Goal: Transaction & Acquisition: Purchase product/service

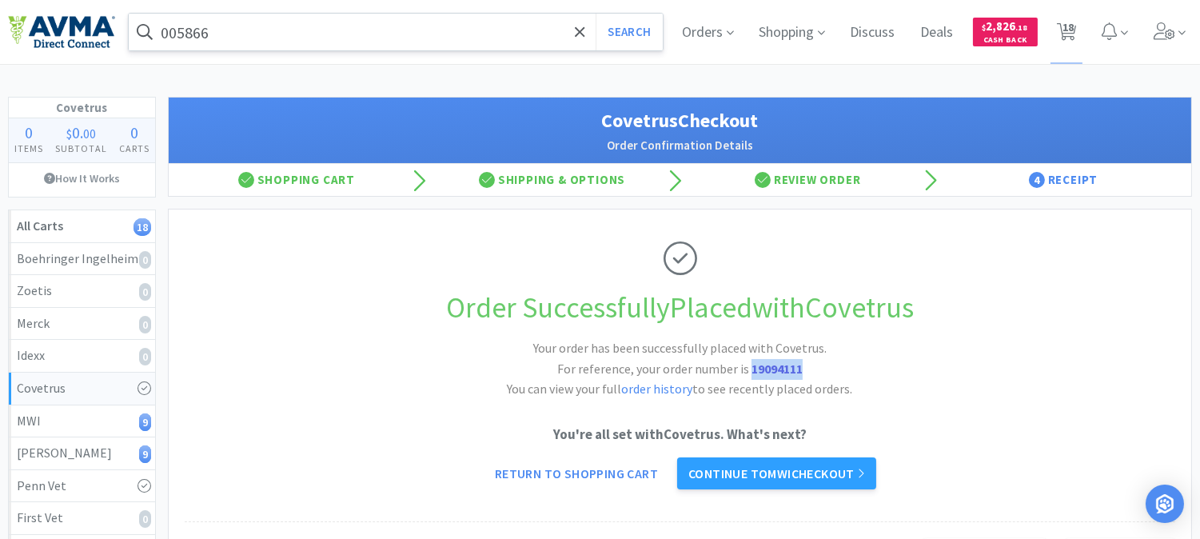
click at [280, 34] on input "005866" at bounding box center [396, 32] width 534 height 37
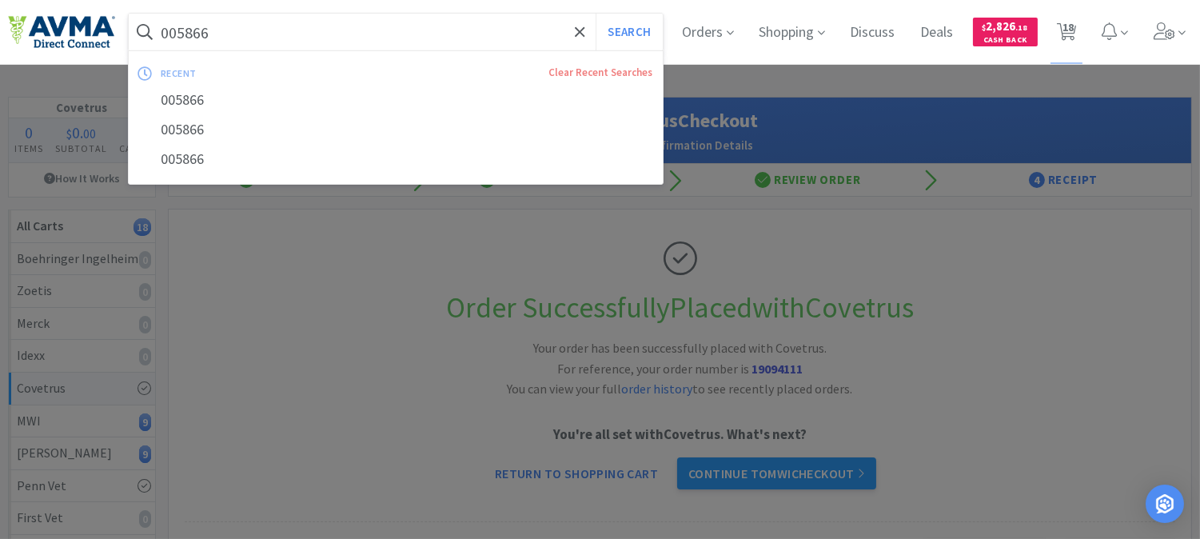
paste input "20840"
type input "020840"
click at [620, 26] on button "Search" at bounding box center [629, 32] width 66 height 37
select select "1"
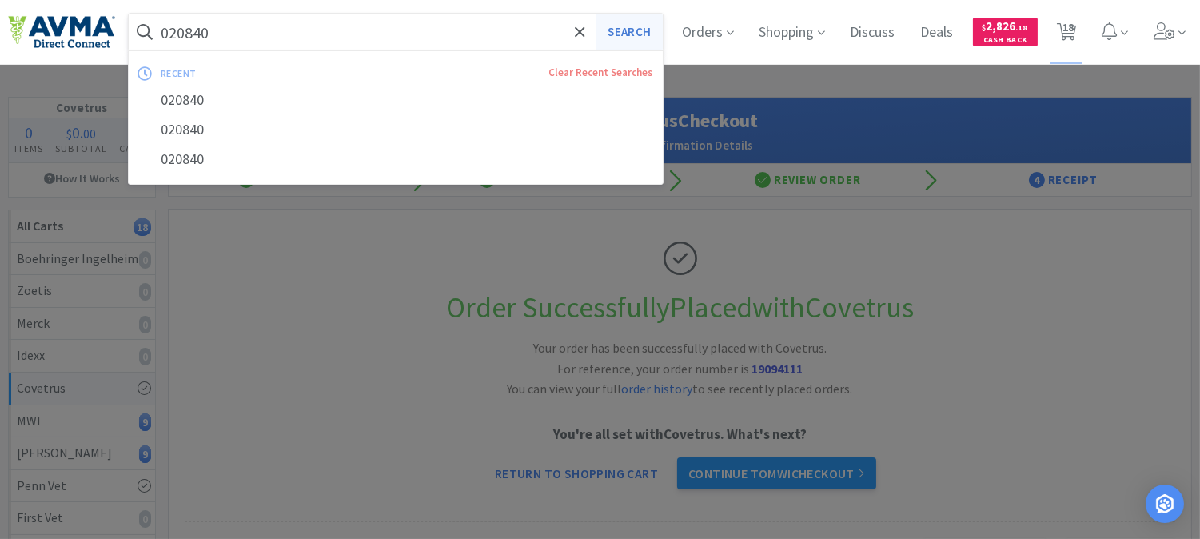
select select "1"
select select "2"
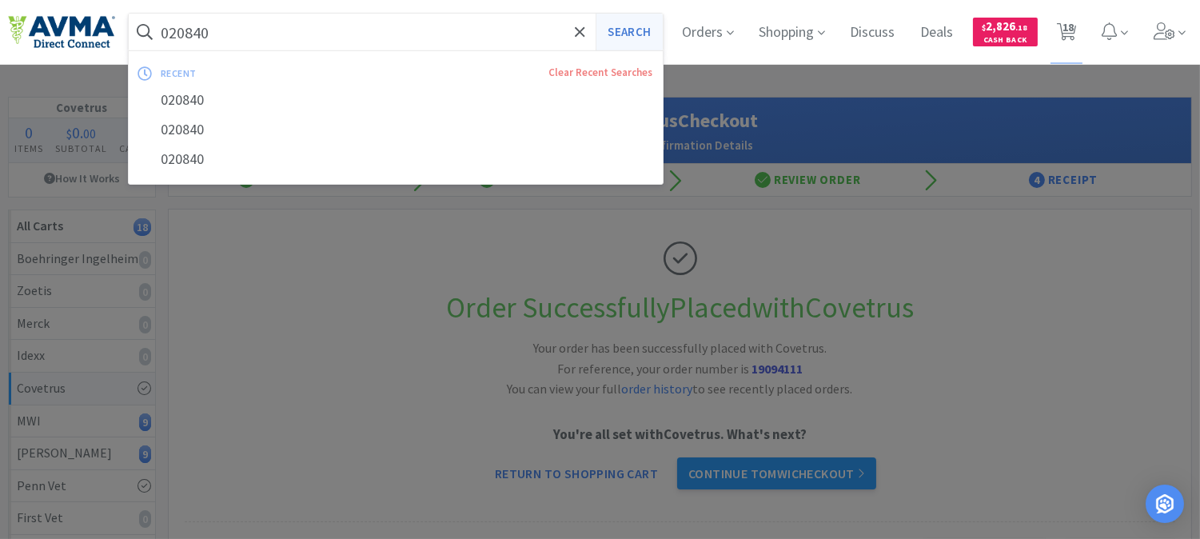
select select "1"
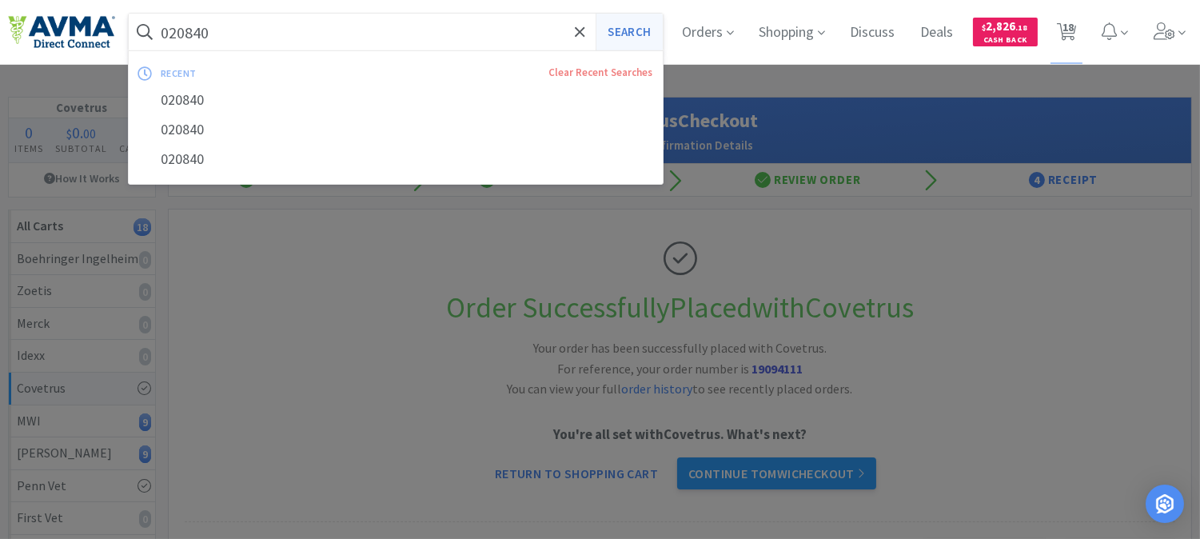
select select "1"
select select "2"
select select "5"
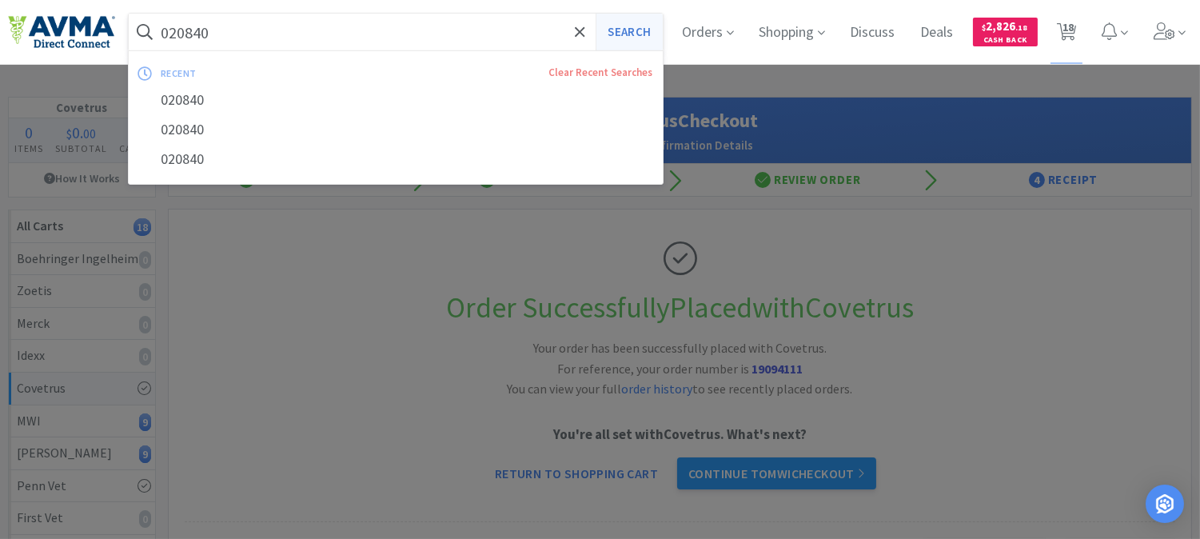
select select "8"
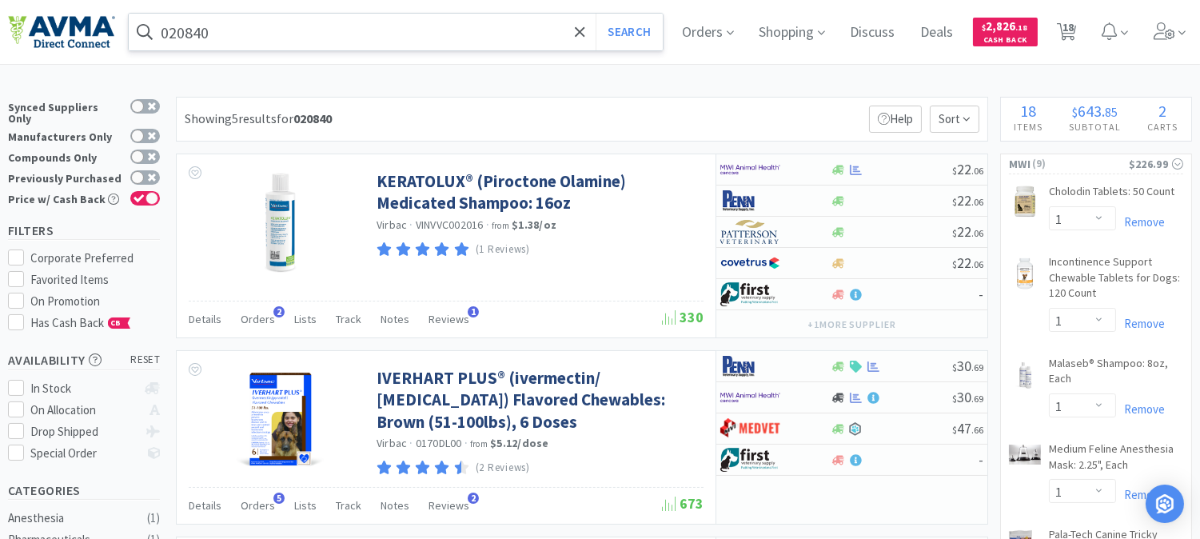
click at [230, 22] on input "020840" at bounding box center [396, 32] width 534 height 37
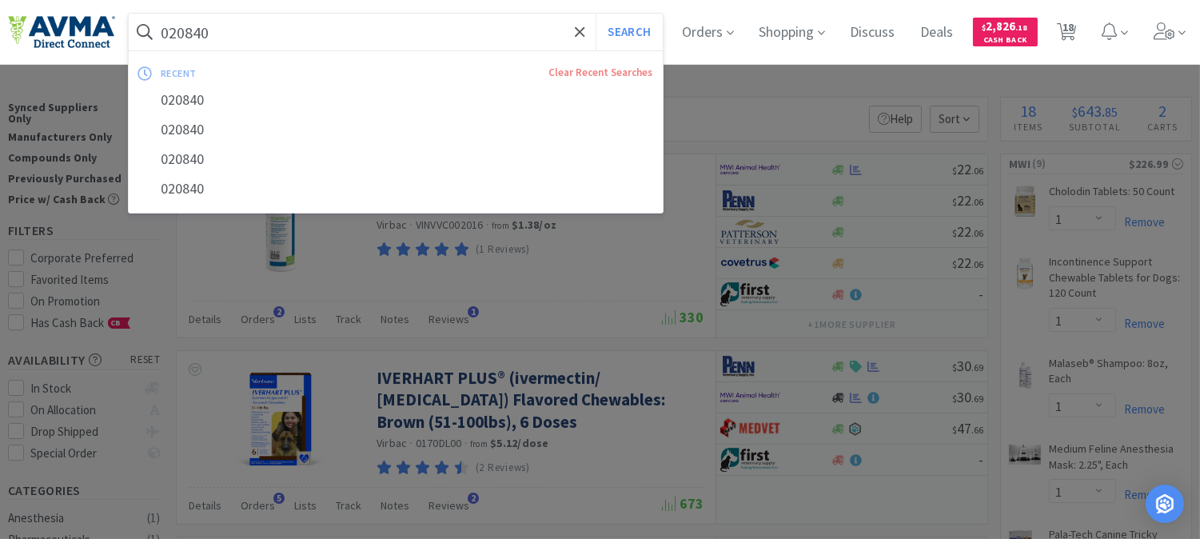
paste input "19269"
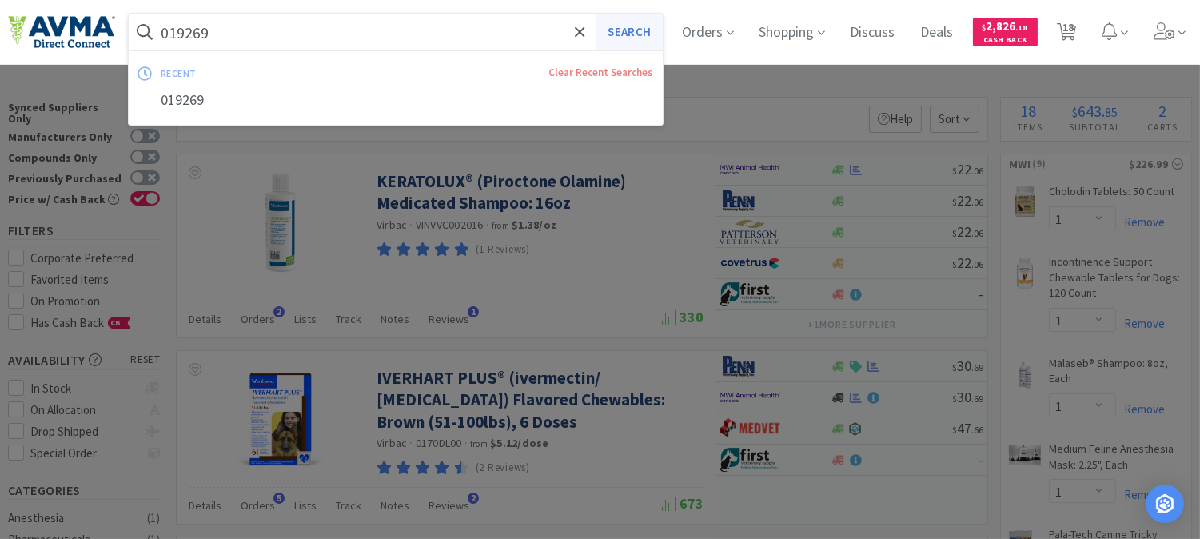
type input "019269"
click at [641, 21] on button "Search" at bounding box center [629, 32] width 66 height 37
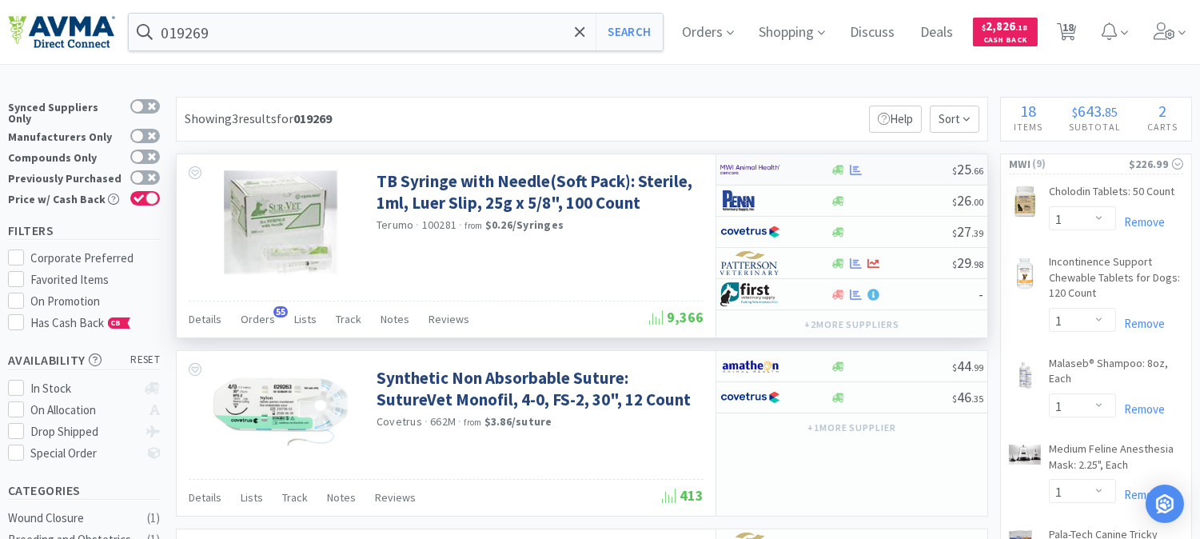
click at [736, 176] on img at bounding box center [750, 170] width 60 height 24
select select "1"
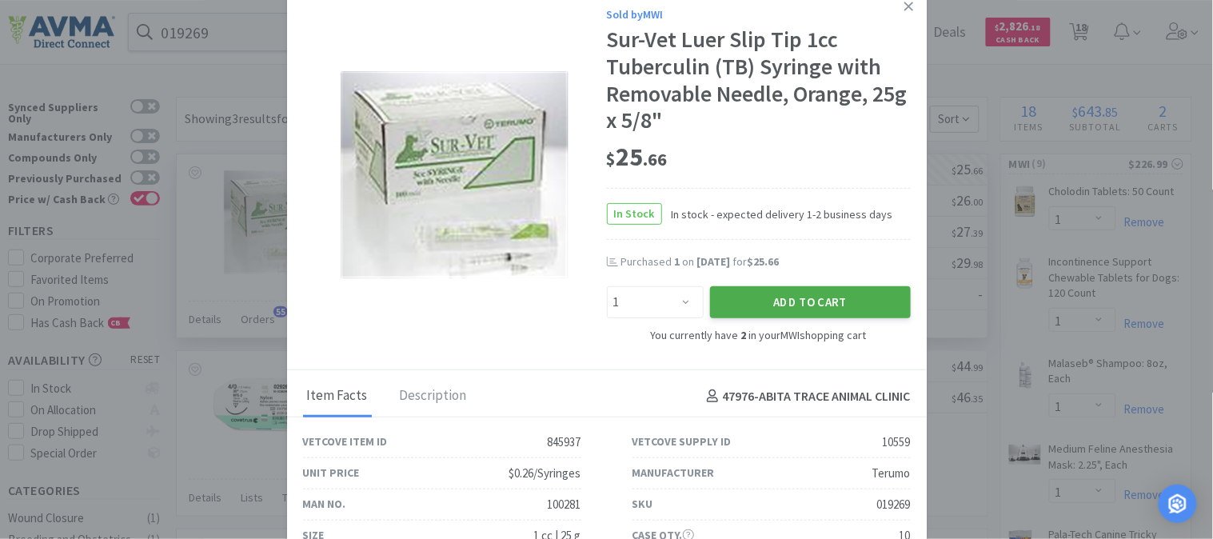
click at [772, 304] on button "Add to Cart" at bounding box center [810, 302] width 201 height 32
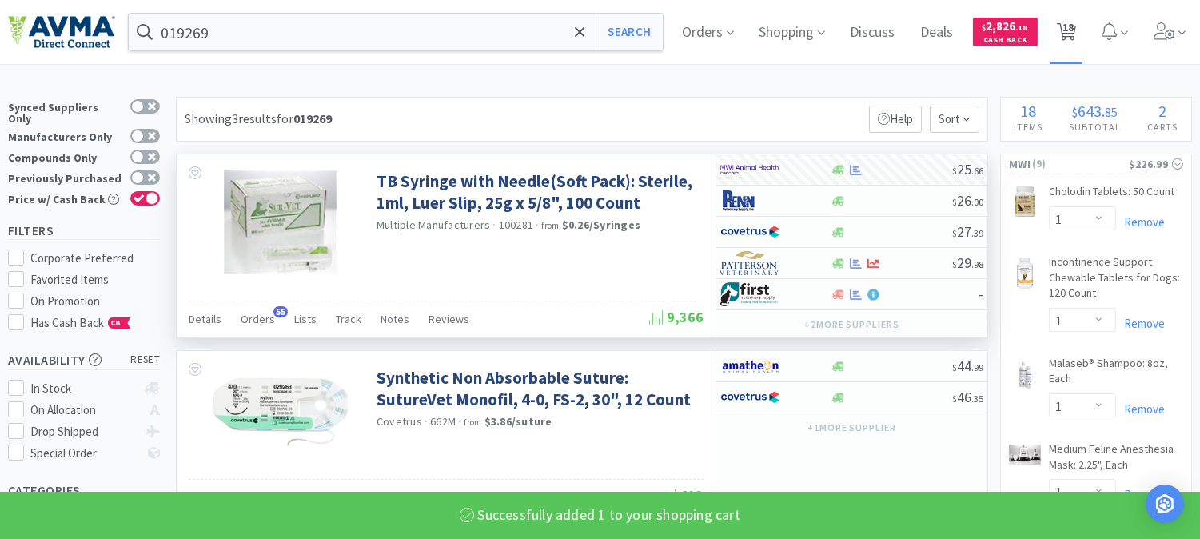
click at [1074, 27] on span "18" at bounding box center [1068, 27] width 11 height 64
select select "1"
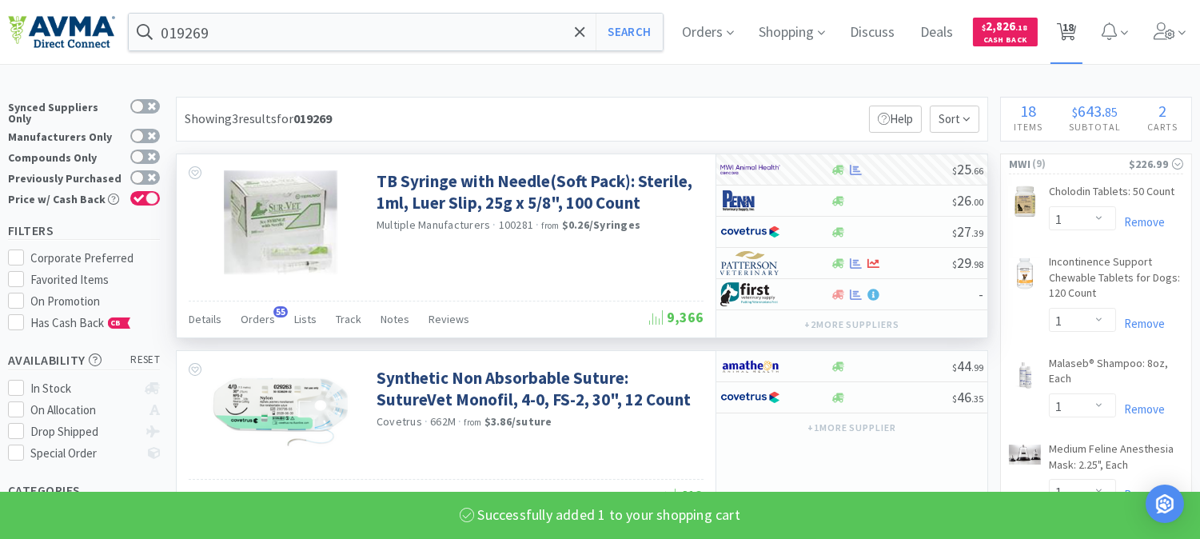
select select "1"
select select "2"
select select "1"
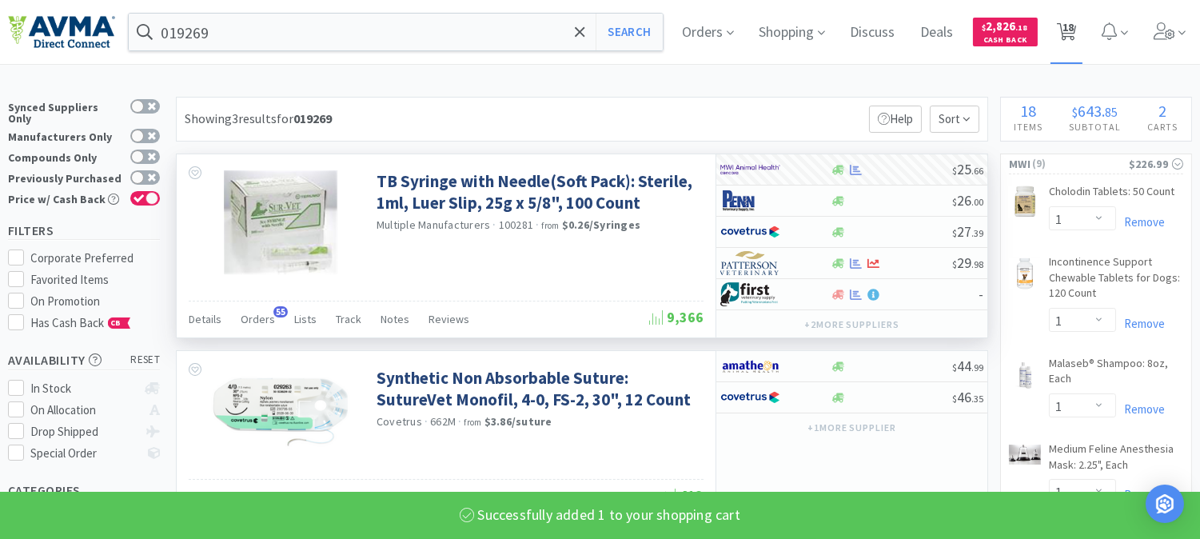
select select "1"
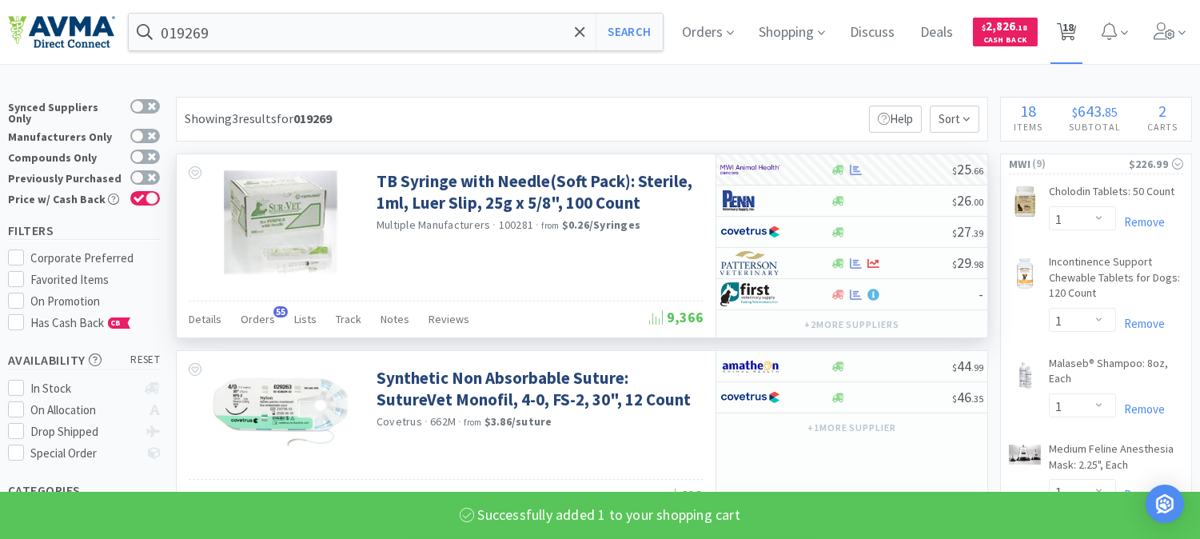
select select "1"
select select "2"
select select "5"
select select "8"
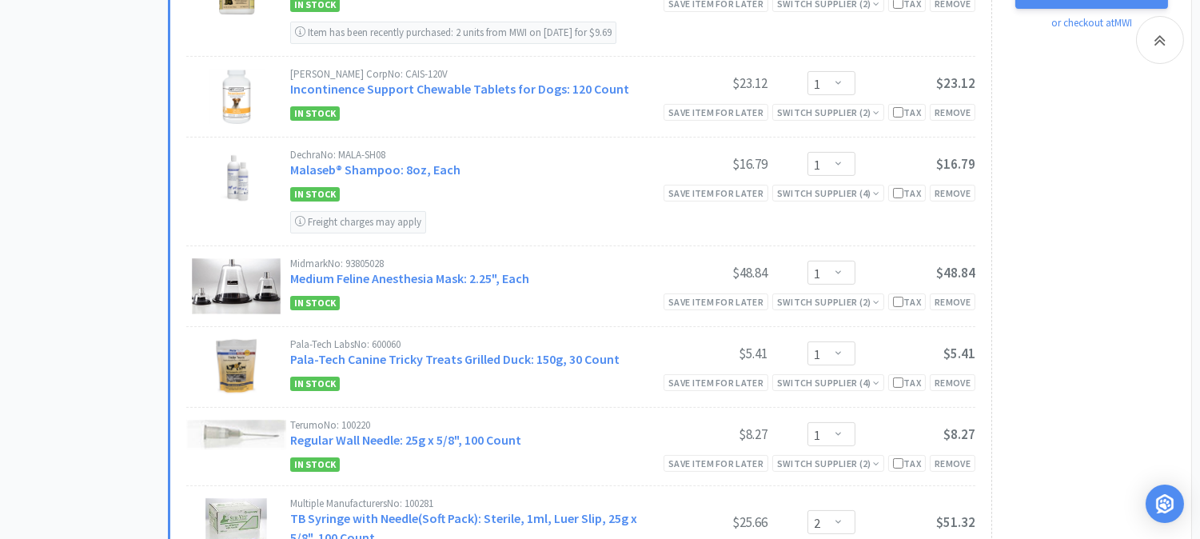
scroll to position [800, 0]
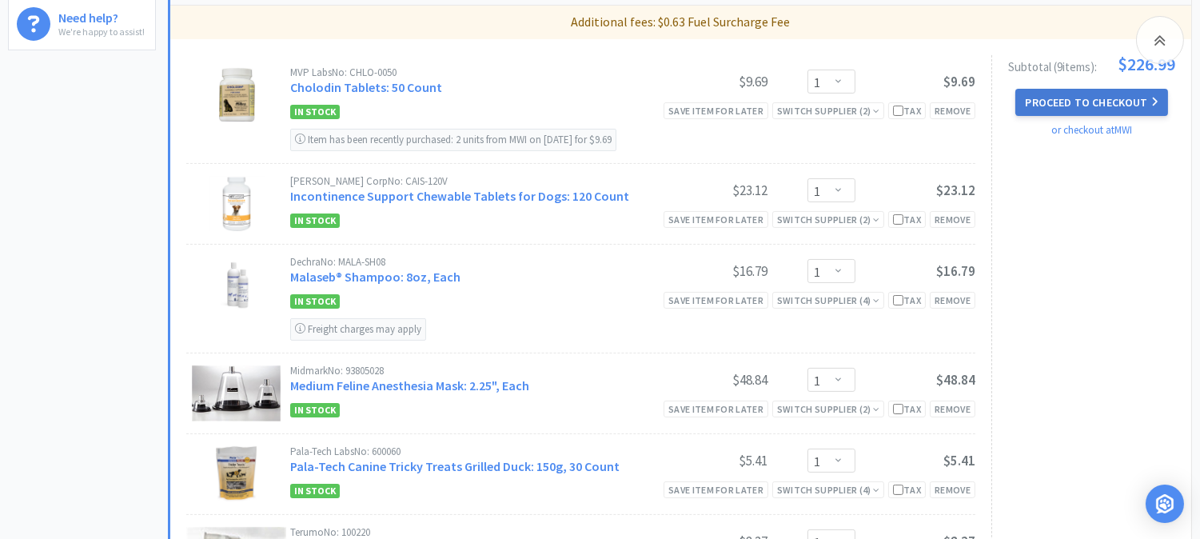
click at [1068, 97] on button "Proceed to Checkout" at bounding box center [1091, 102] width 152 height 27
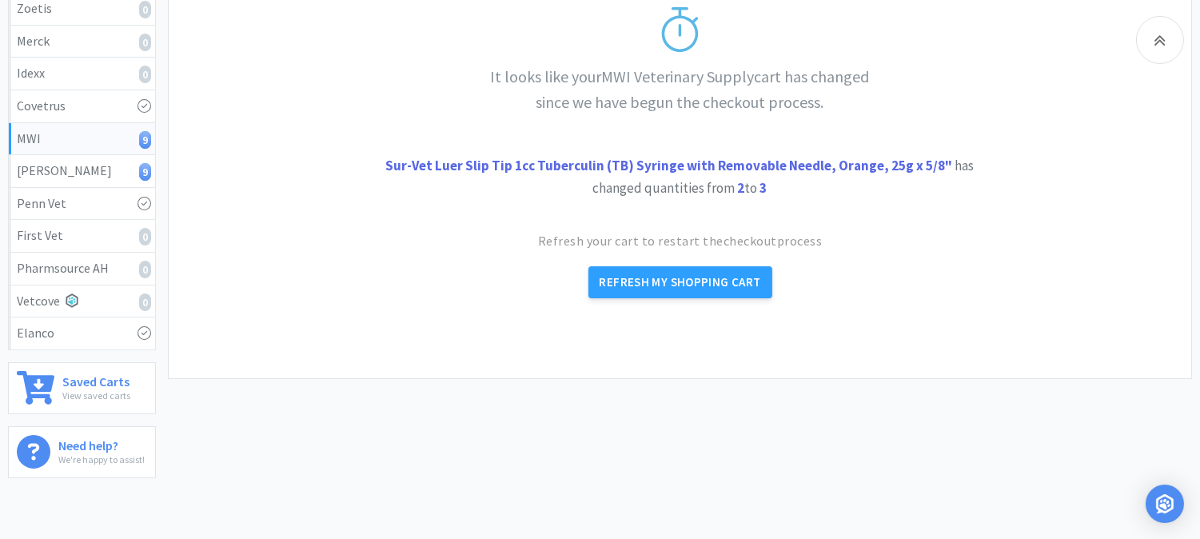
scroll to position [193, 0]
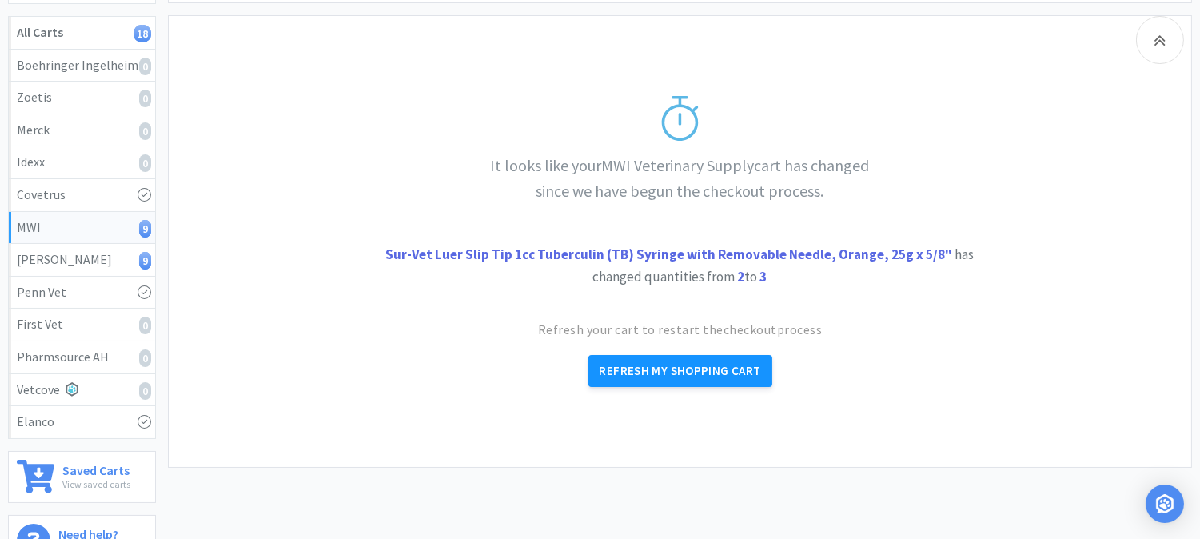
click at [680, 358] on button "Refresh My Shopping Cart" at bounding box center [680, 371] width 184 height 32
select select "1"
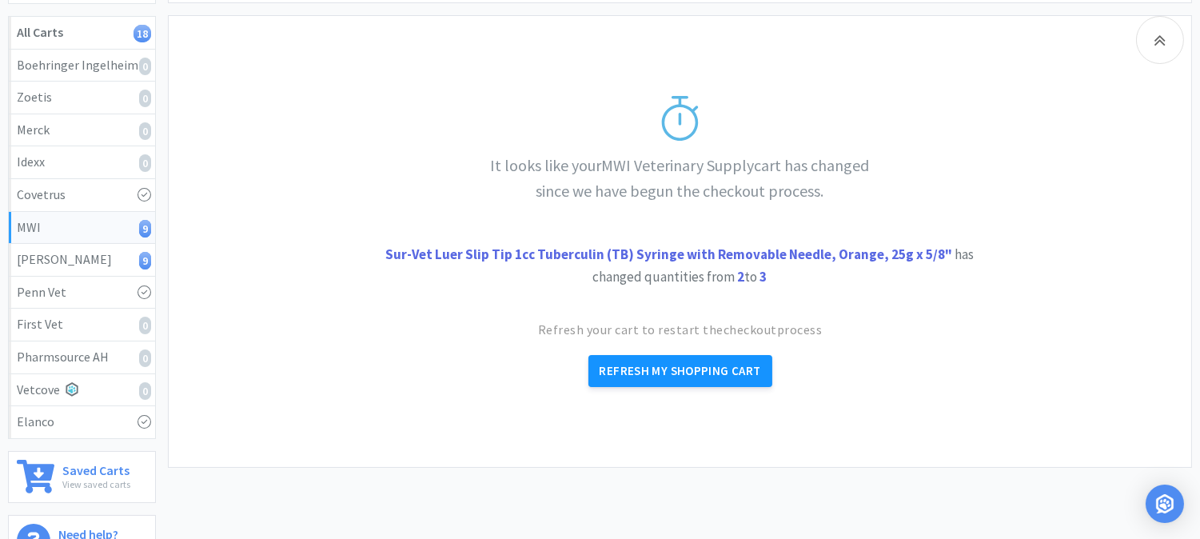
select select "1"
select select "3"
select select "1"
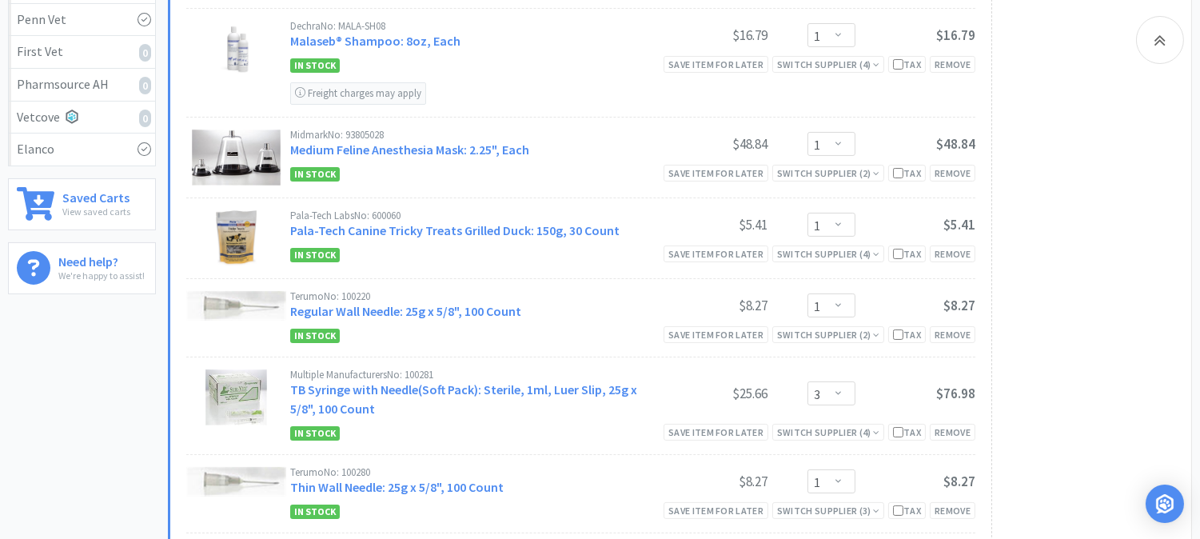
scroll to position [460, 0]
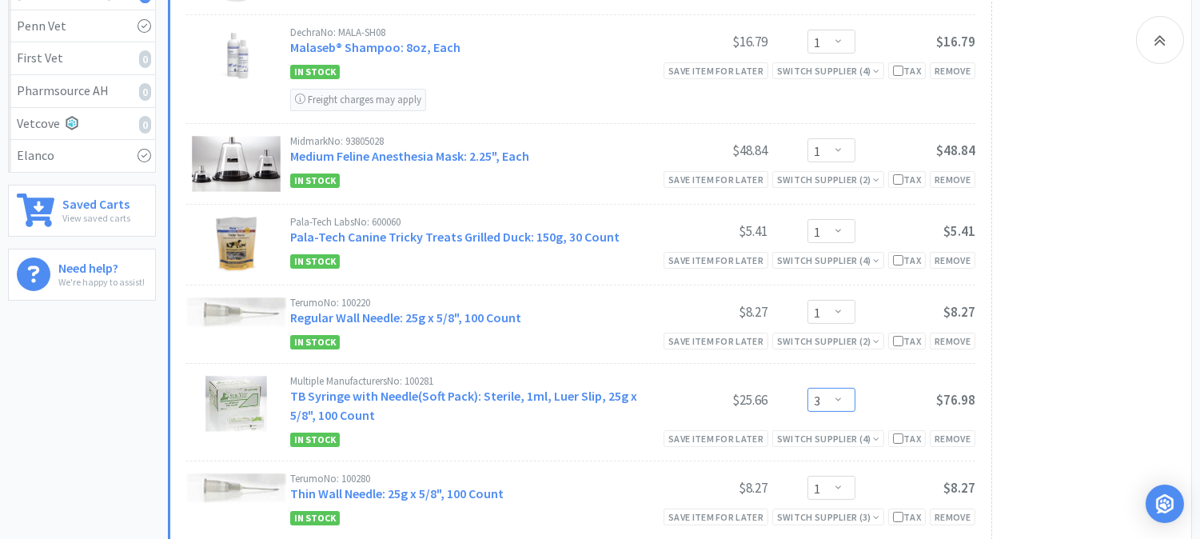
click at [839, 398] on select "Enter Quantity 1 2 3 4 5 6 7 8 9 10 11 12 13 14 15 16 17 18 19 20 Enter Quantity" at bounding box center [832, 400] width 48 height 24
click at [808, 389] on select "Enter Quantity 1 2 3 4 5 6 7 8 9 10 11 12 13 14 15 16 17 18 19 20 Enter Quantity" at bounding box center [832, 400] width 48 height 24
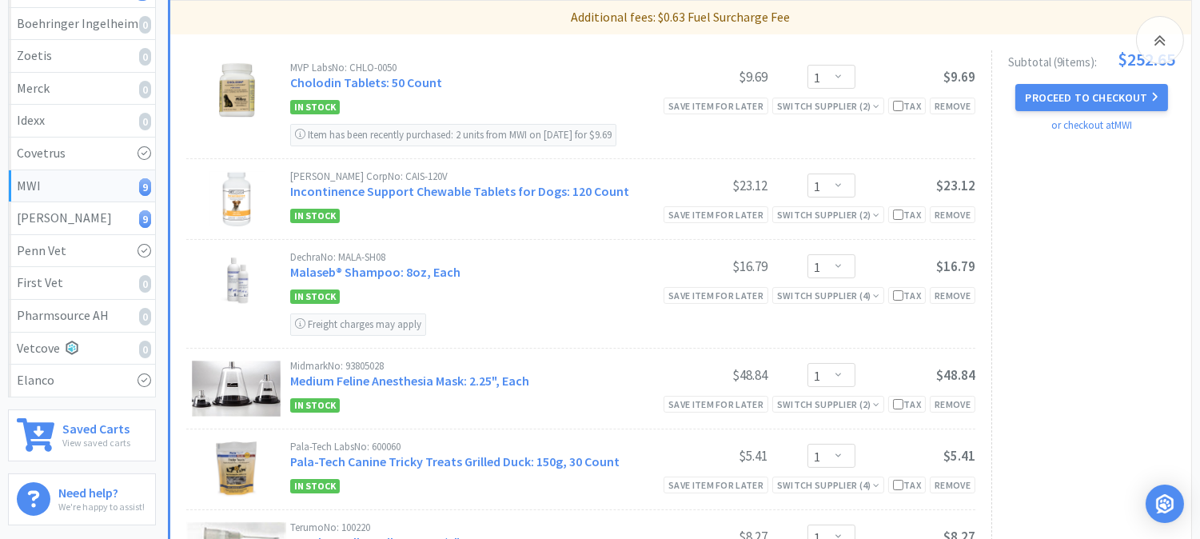
scroll to position [193, 0]
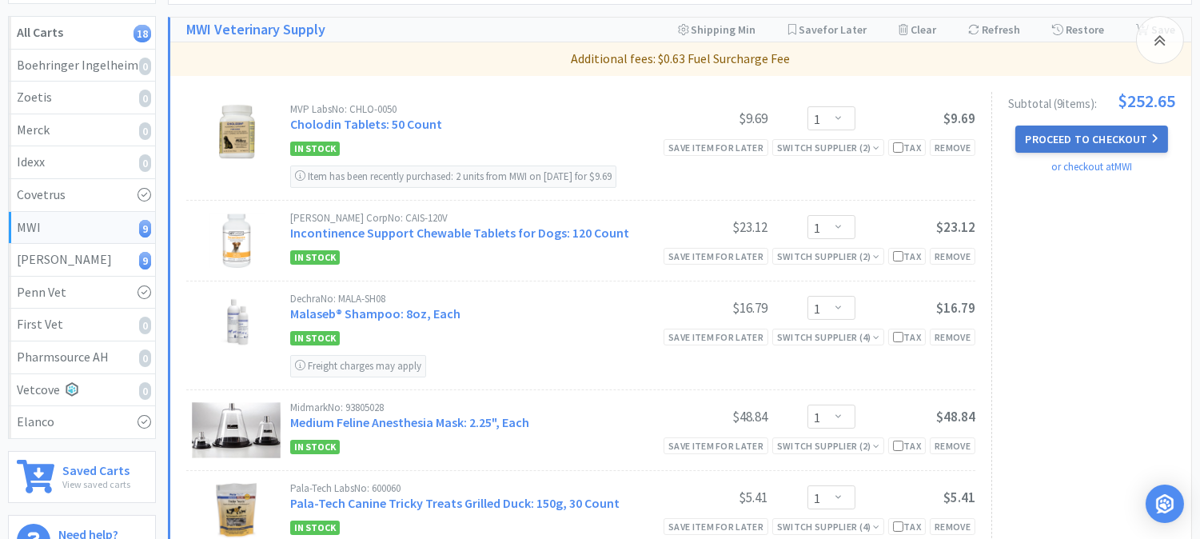
click at [1087, 130] on button "Proceed to Checkout" at bounding box center [1091, 139] width 152 height 27
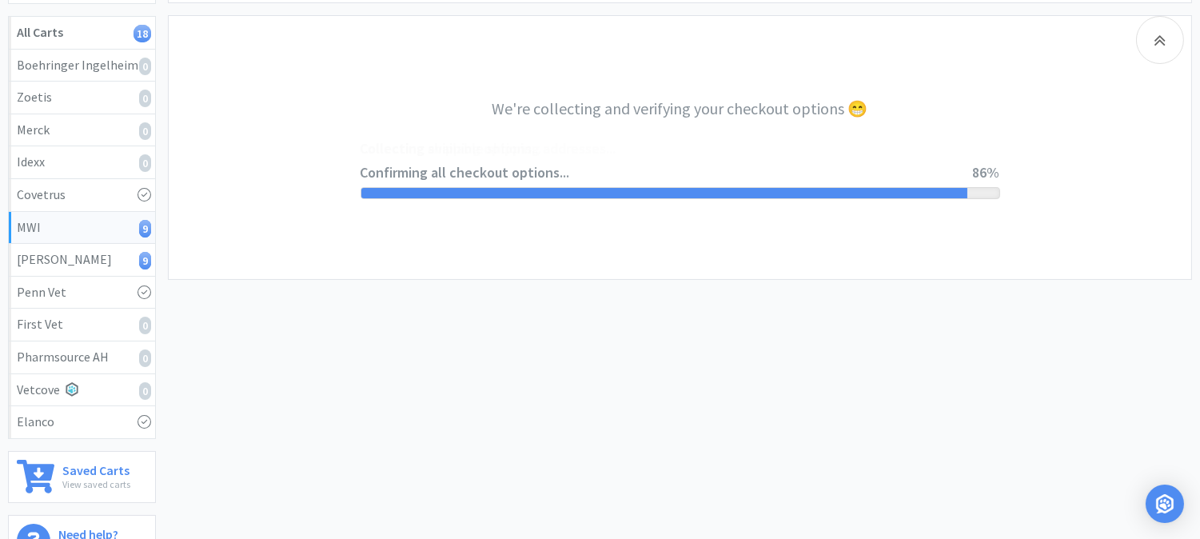
select select "CC_9481287516445253"
select select "FXY"
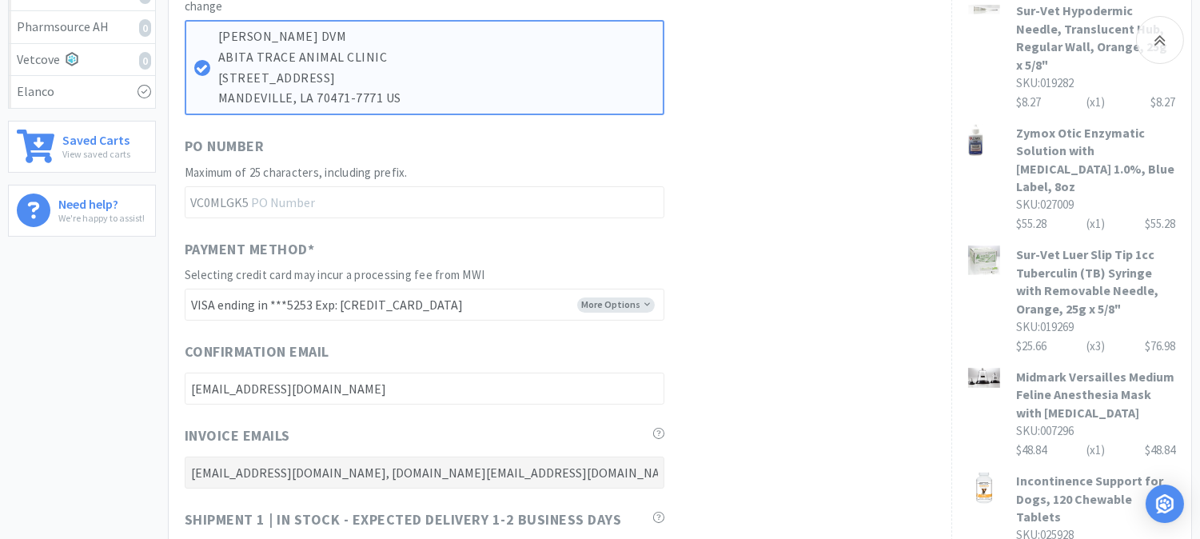
scroll to position [532, 0]
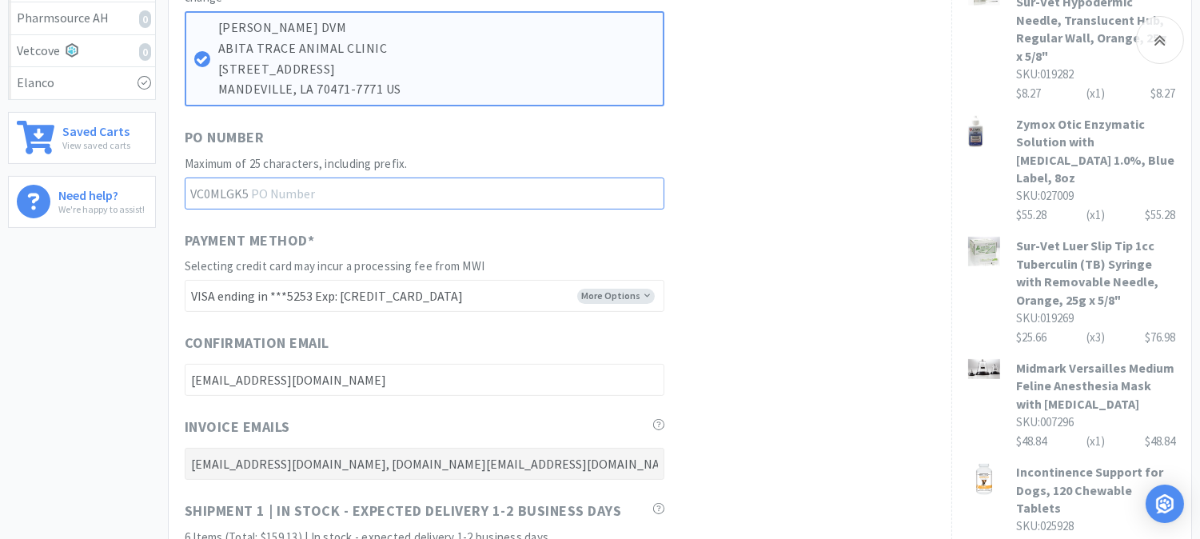
click at [322, 195] on input "text" at bounding box center [425, 193] width 480 height 32
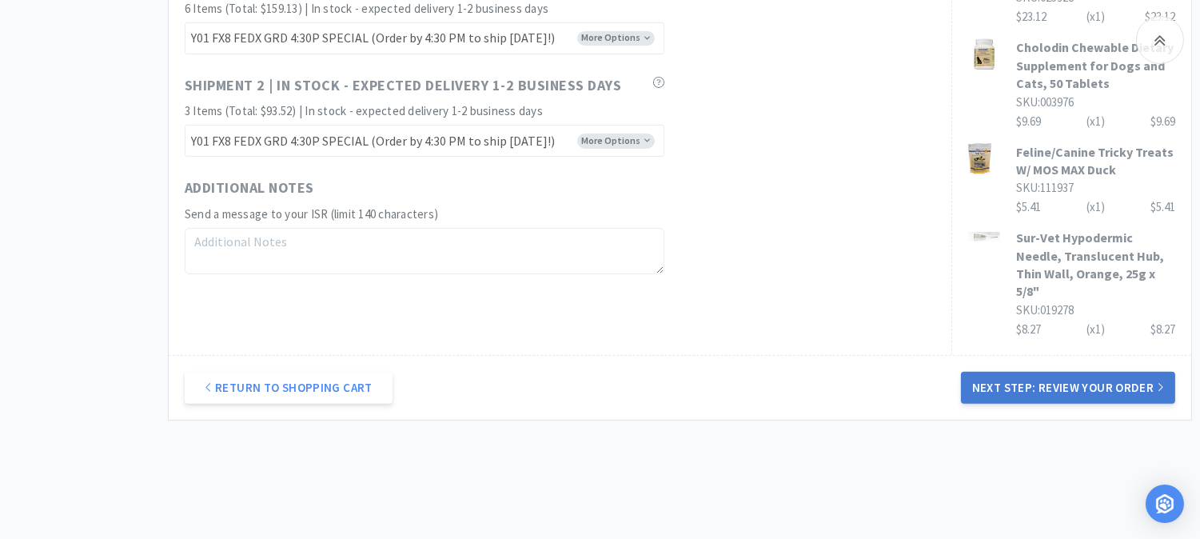
type input "52415"
click at [1078, 372] on button "Next Step: Review Your Order" at bounding box center [1068, 388] width 214 height 32
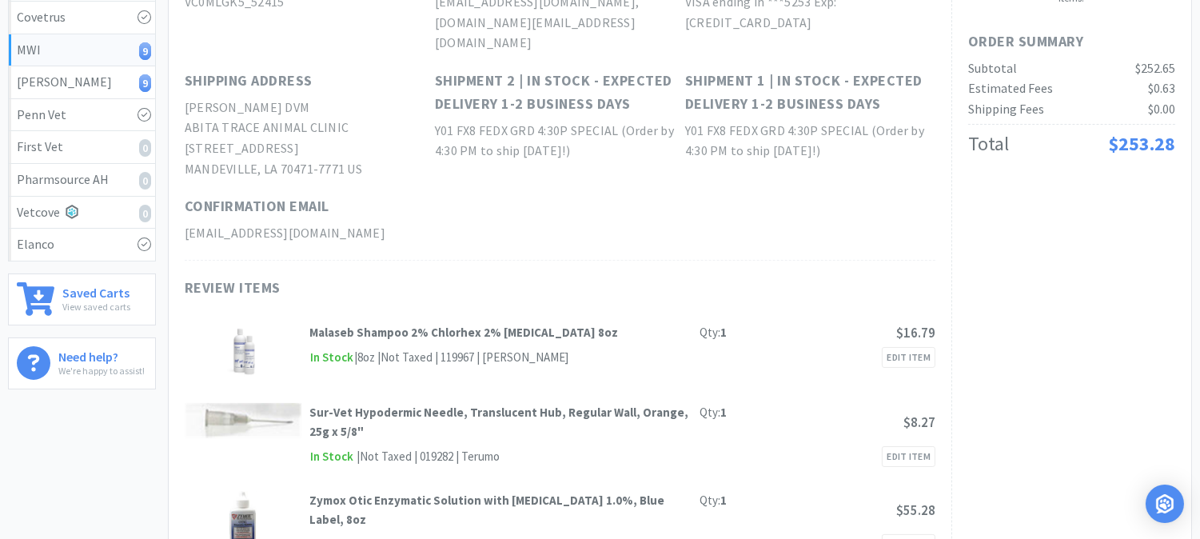
scroll to position [0, 0]
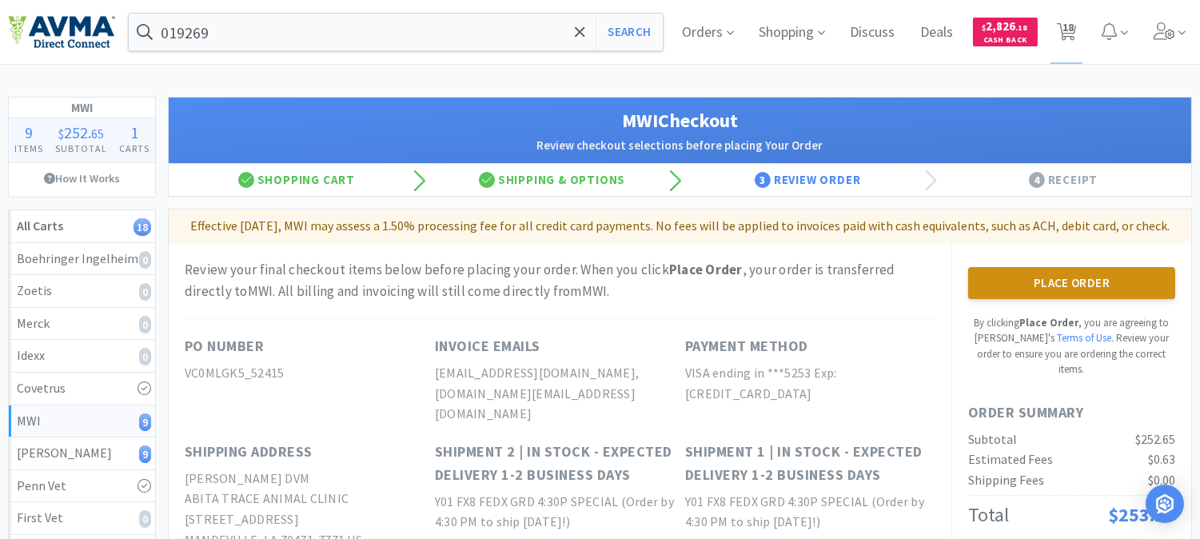
click at [1083, 294] on button "Place Order" at bounding box center [1071, 283] width 207 height 32
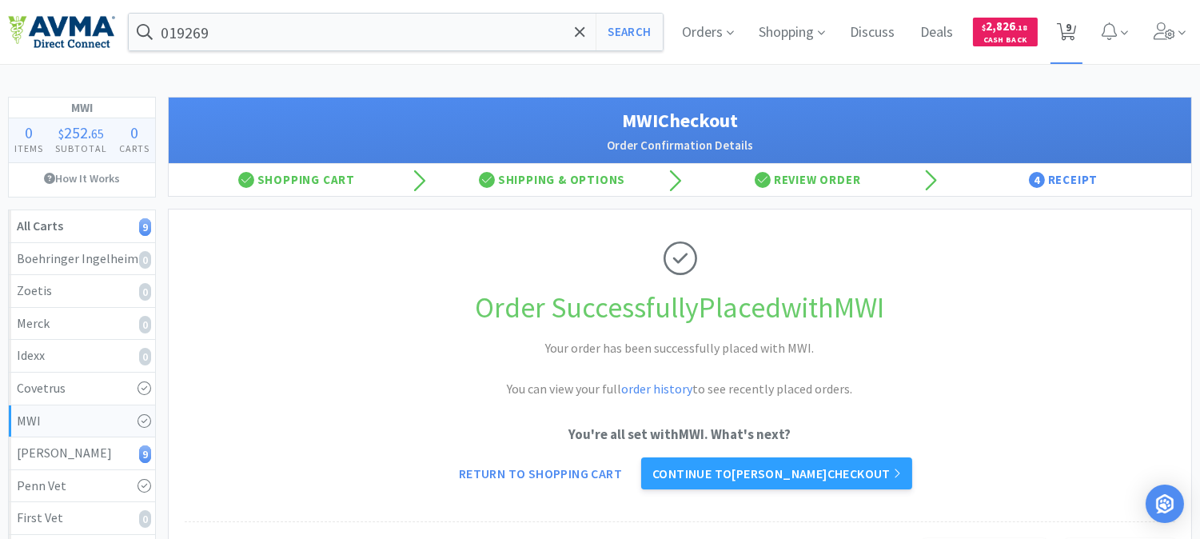
click at [1067, 35] on span "9" at bounding box center [1069, 27] width 6 height 64
select select "1"
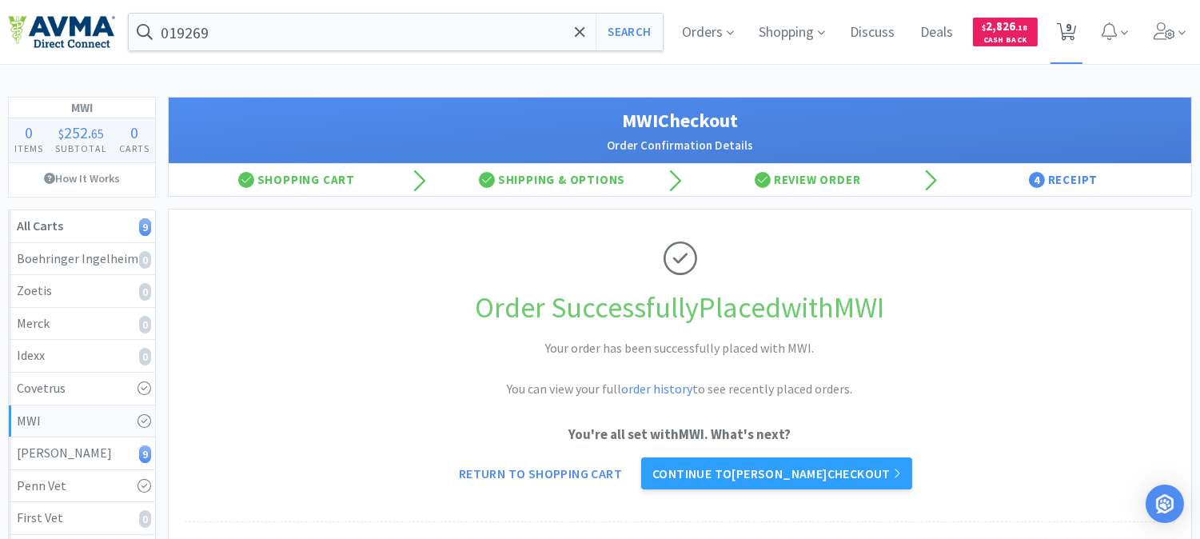
select select "1"
select select "2"
select select "5"
select select "8"
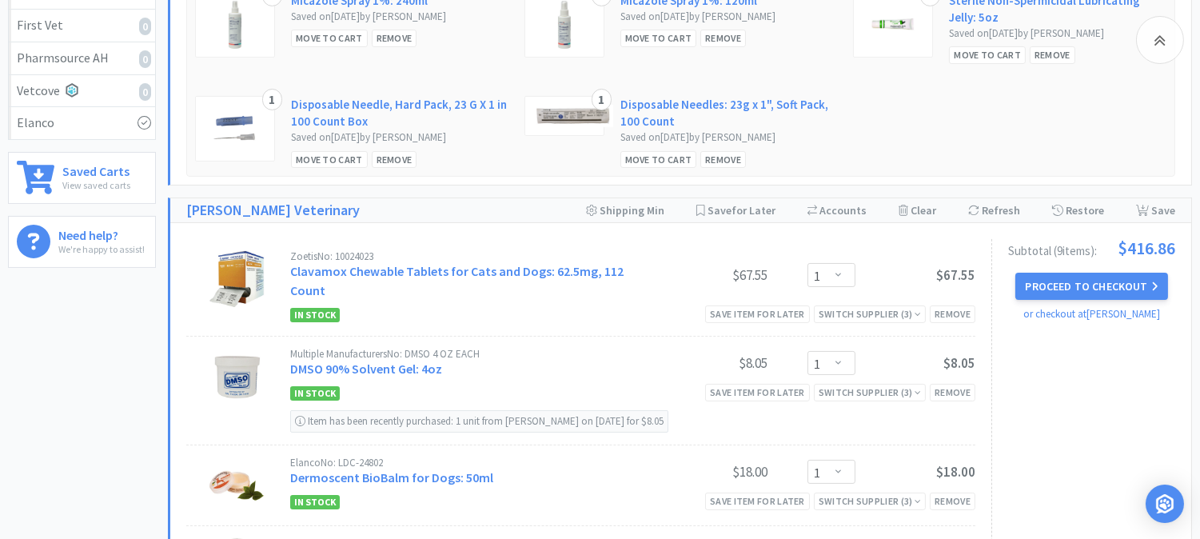
scroll to position [532, 0]
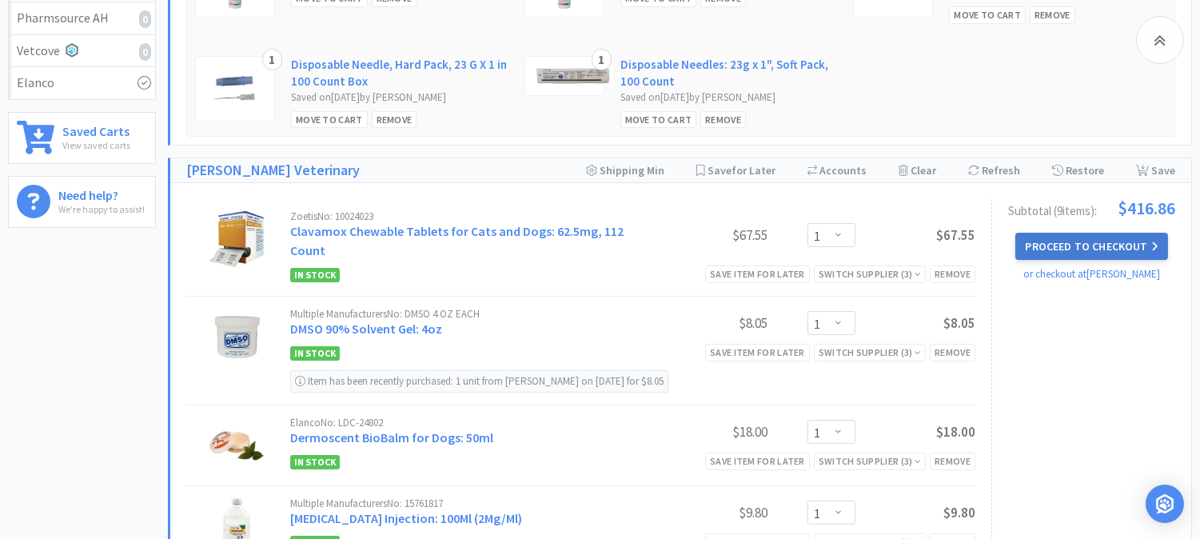
click at [1114, 245] on button "Proceed to Checkout" at bounding box center [1091, 246] width 152 height 27
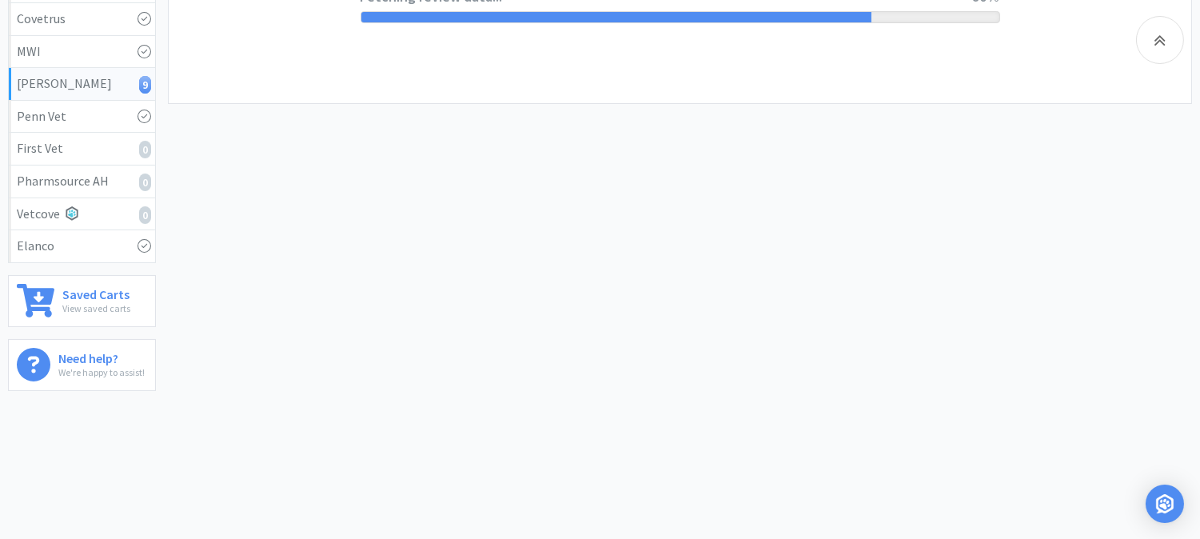
select select "1"
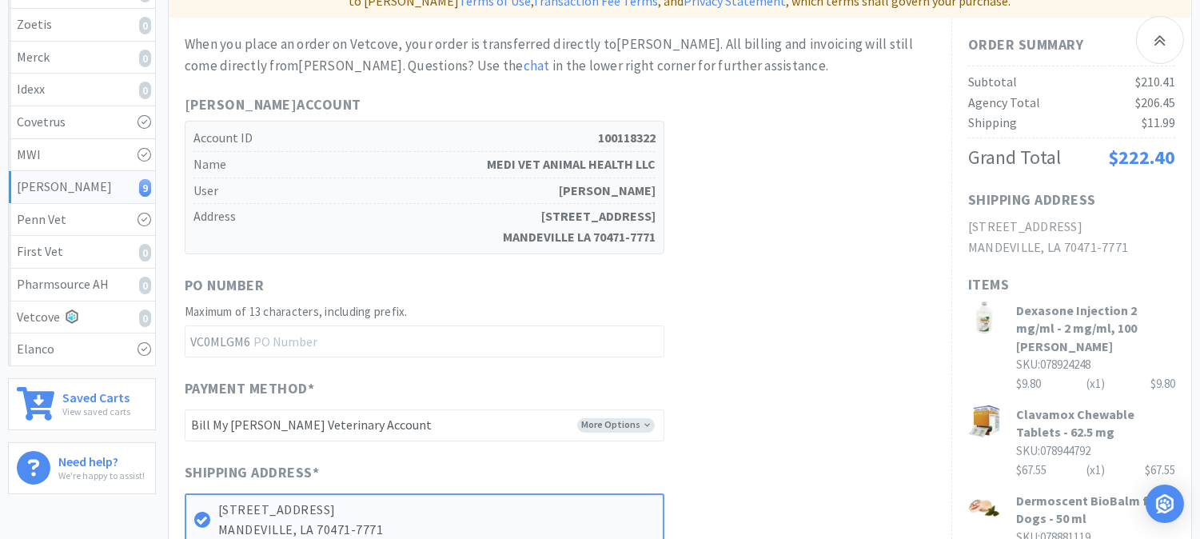
scroll to position [355, 0]
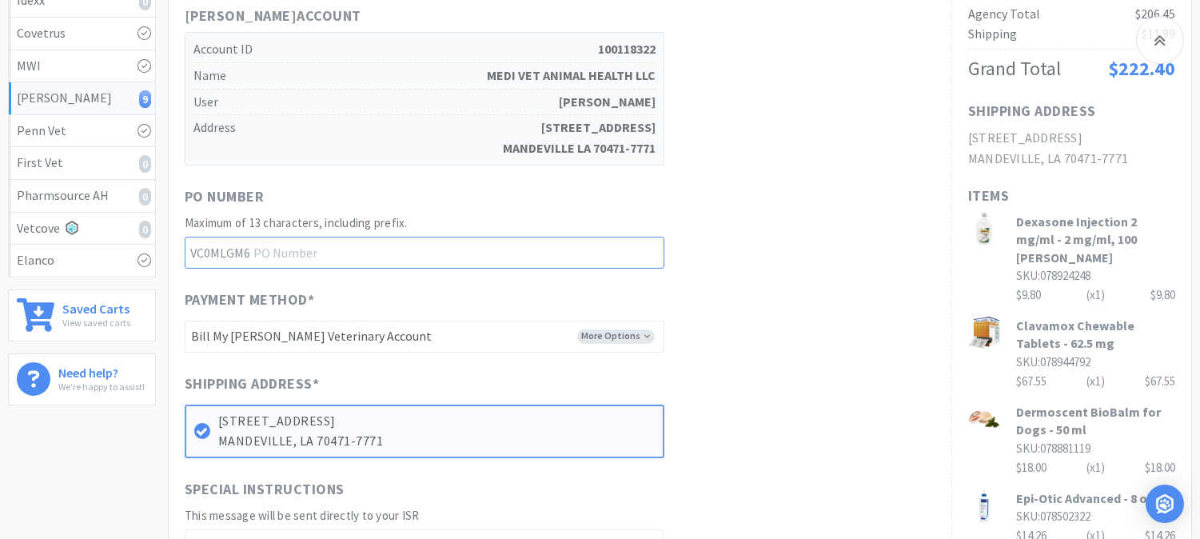
click at [284, 237] on input "text" at bounding box center [425, 253] width 480 height 32
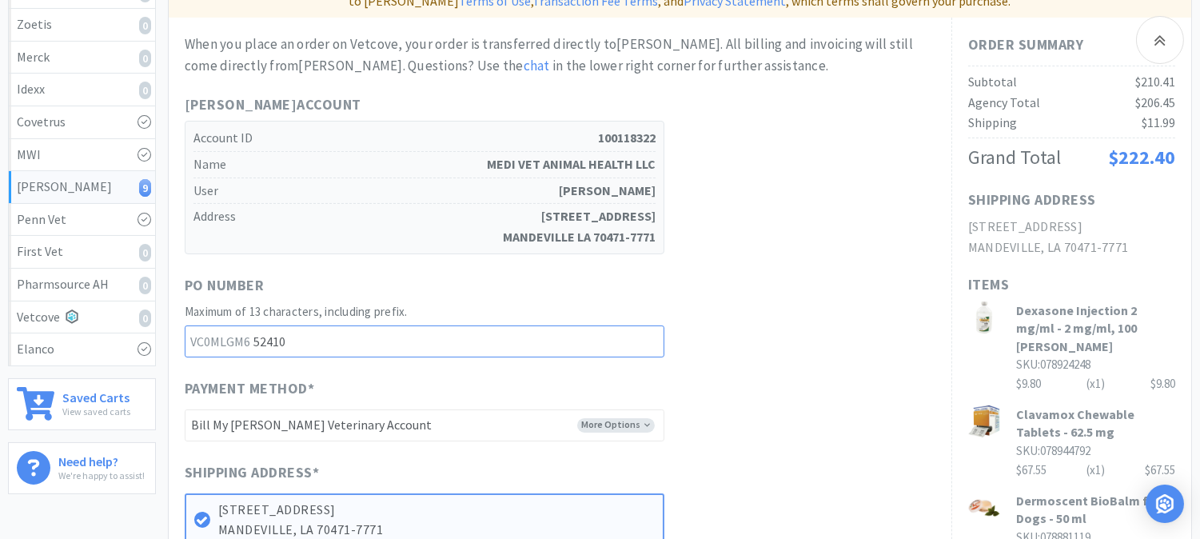
type input "52410"
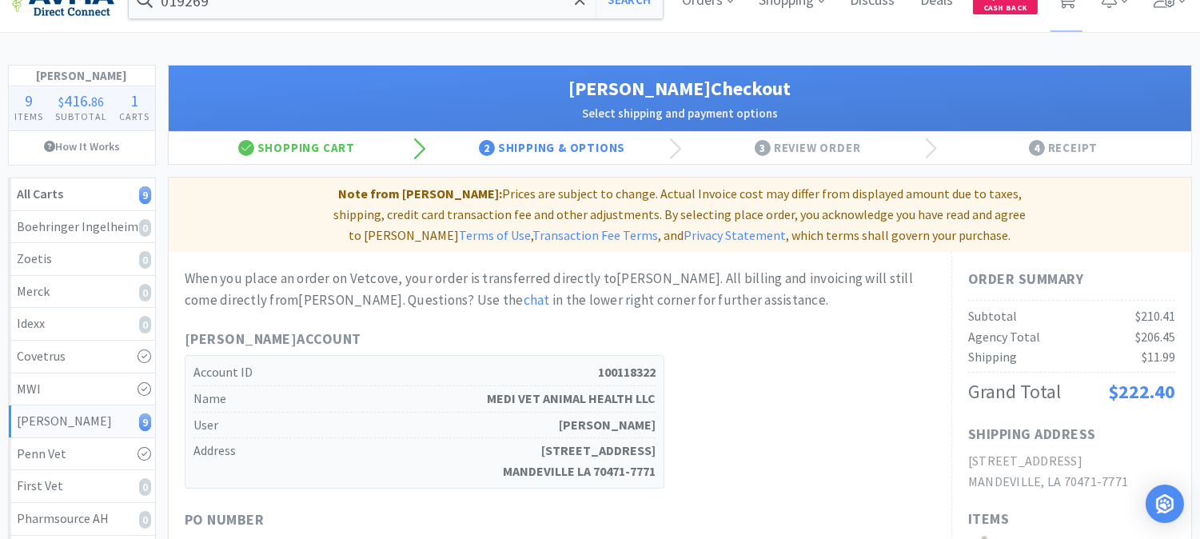
scroll to position [0, 0]
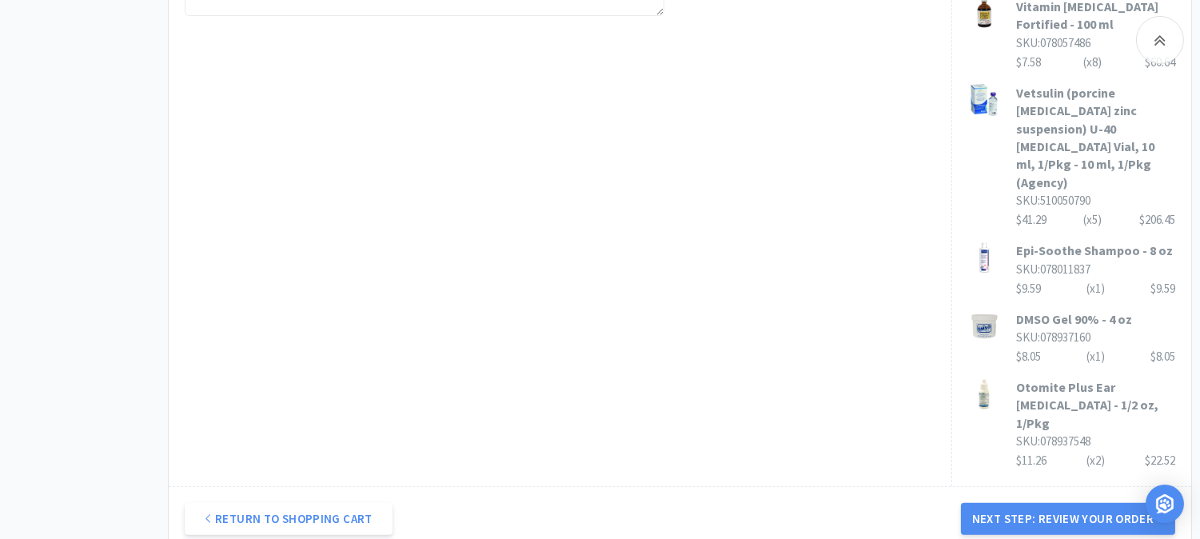
scroll to position [977, 0]
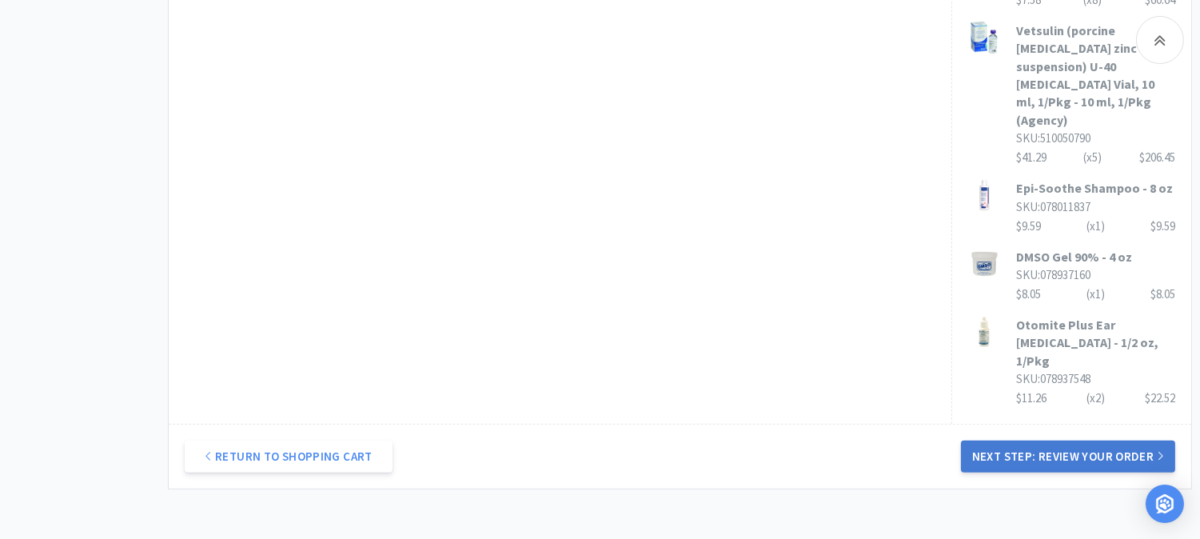
click at [1055, 441] on button "Next Step: Review Your Order" at bounding box center [1068, 457] width 214 height 32
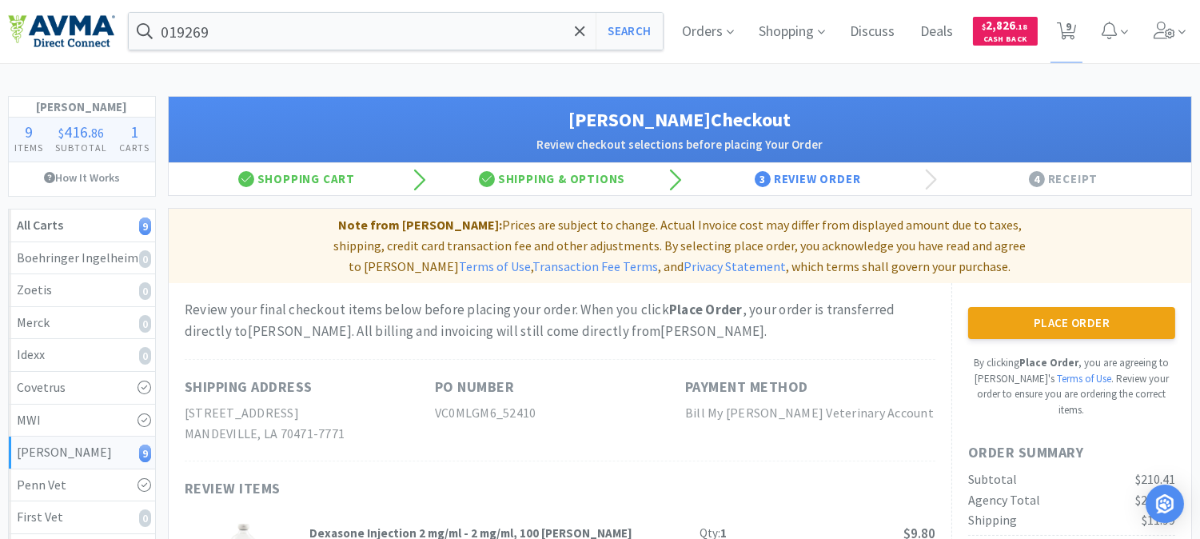
scroll to position [0, 0]
click at [1056, 308] on button "Place Order" at bounding box center [1071, 324] width 207 height 32
